Goal: Task Accomplishment & Management: Use online tool/utility

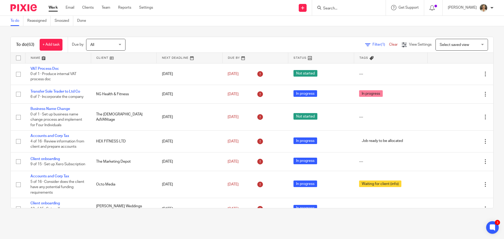
click at [344, 10] on input "Search" at bounding box center [346, 8] width 47 height 5
click at [353, 9] on input "Search" at bounding box center [346, 8] width 47 height 5
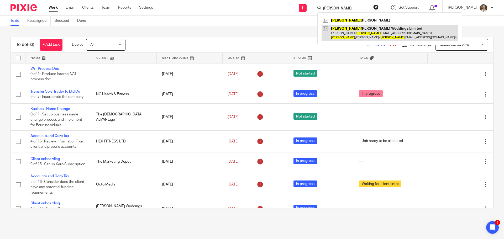
type input "kim"
click at [348, 32] on link at bounding box center [390, 33] width 137 height 16
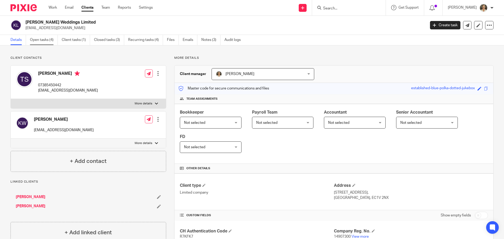
click at [40, 38] on link "Open tasks (4)" at bounding box center [44, 40] width 28 height 10
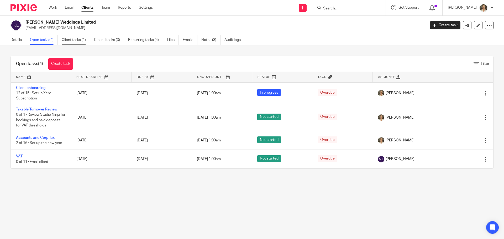
click at [62, 41] on link "Client tasks (1)" at bounding box center [76, 40] width 28 height 10
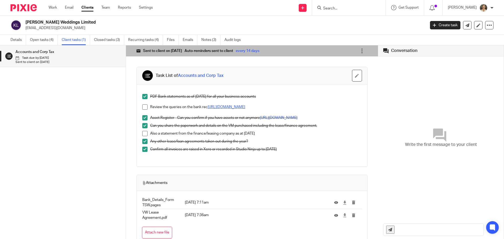
click at [230, 108] on link "[URL][DOMAIN_NAME]" at bounding box center [227, 107] width 38 height 4
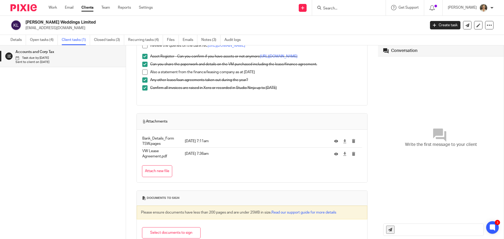
scroll to position [84, 0]
